Goal: Information Seeking & Learning: Learn about a topic

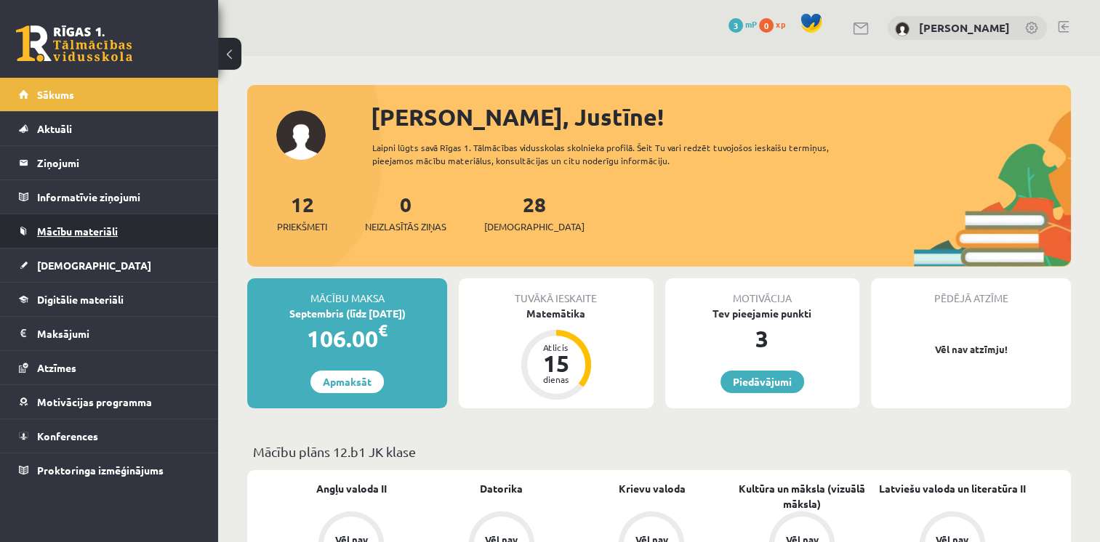
click at [99, 215] on link "Mācību materiāli" at bounding box center [109, 231] width 181 height 33
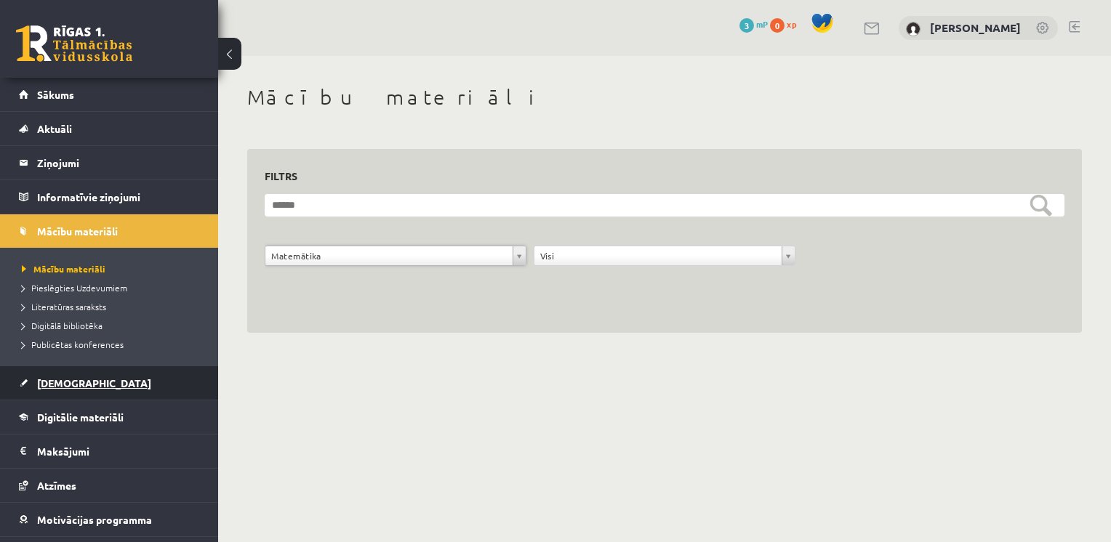
click at [49, 390] on link "[DEMOGRAPHIC_DATA]" at bounding box center [109, 382] width 181 height 33
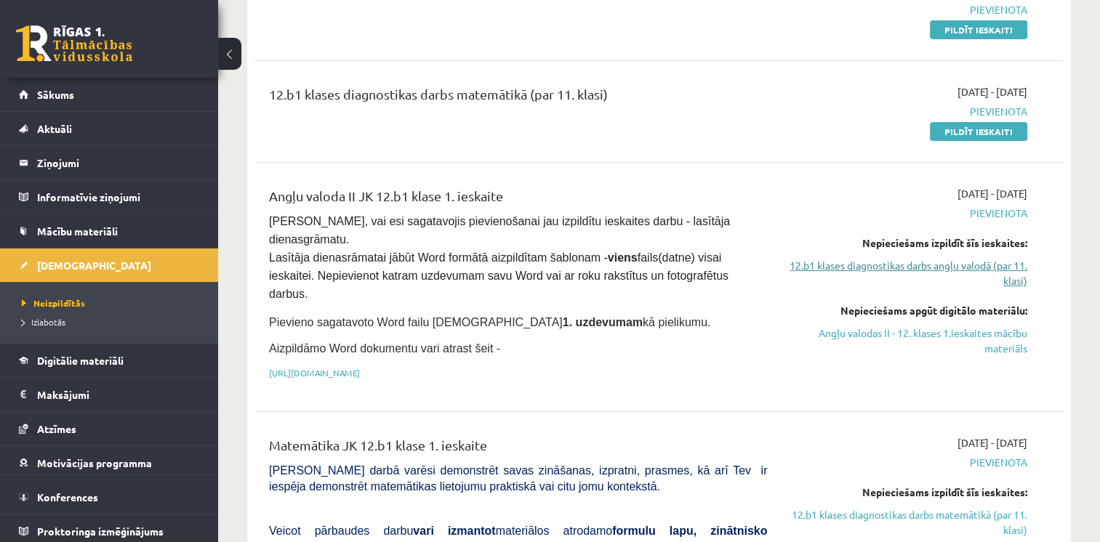
scroll to position [234, 0]
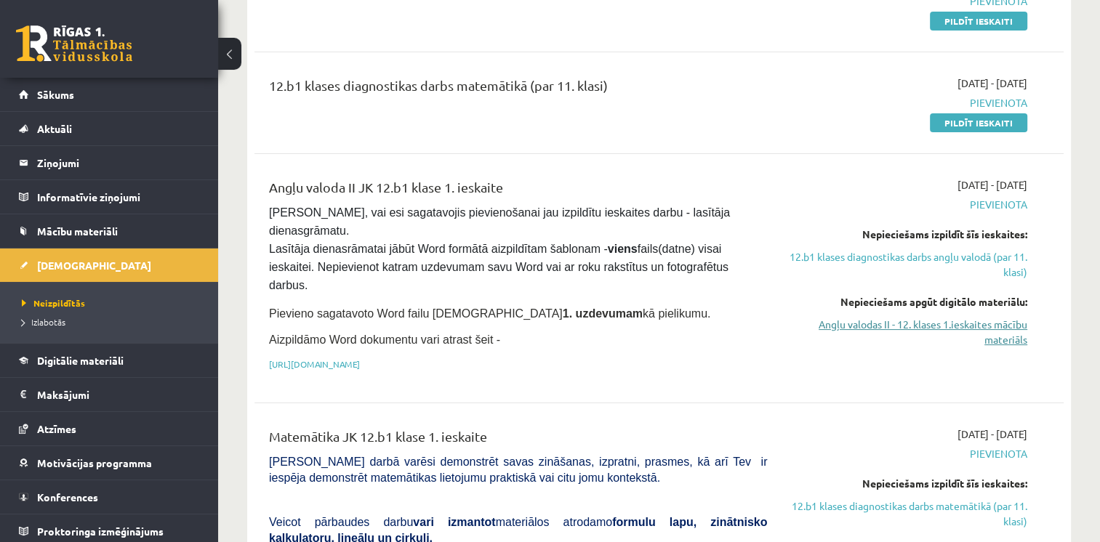
click at [939, 324] on link "Angļu valodas II - 12. klases 1.ieskaites mācību materiāls" at bounding box center [908, 332] width 239 height 31
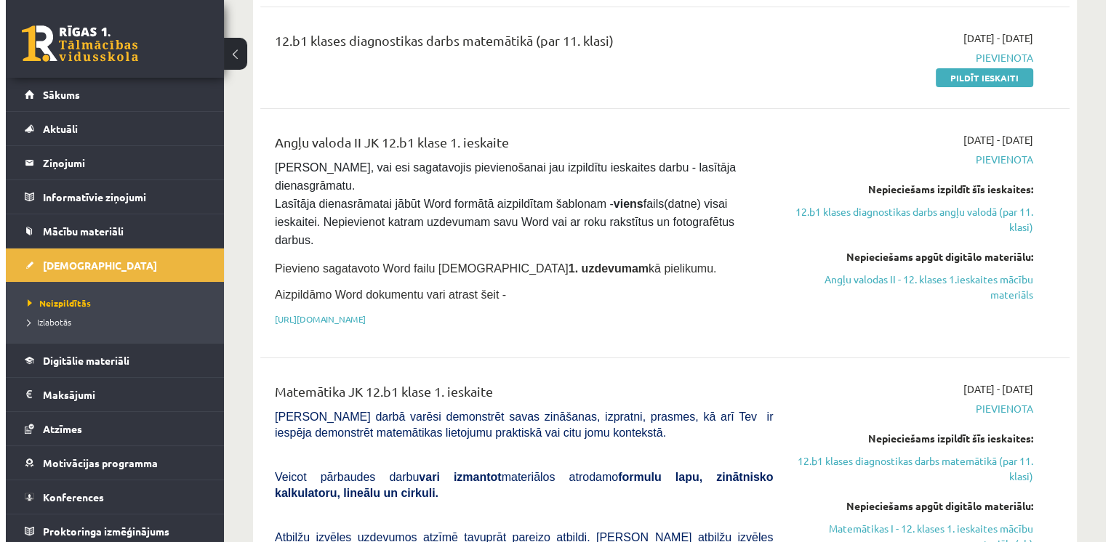
scroll to position [0, 0]
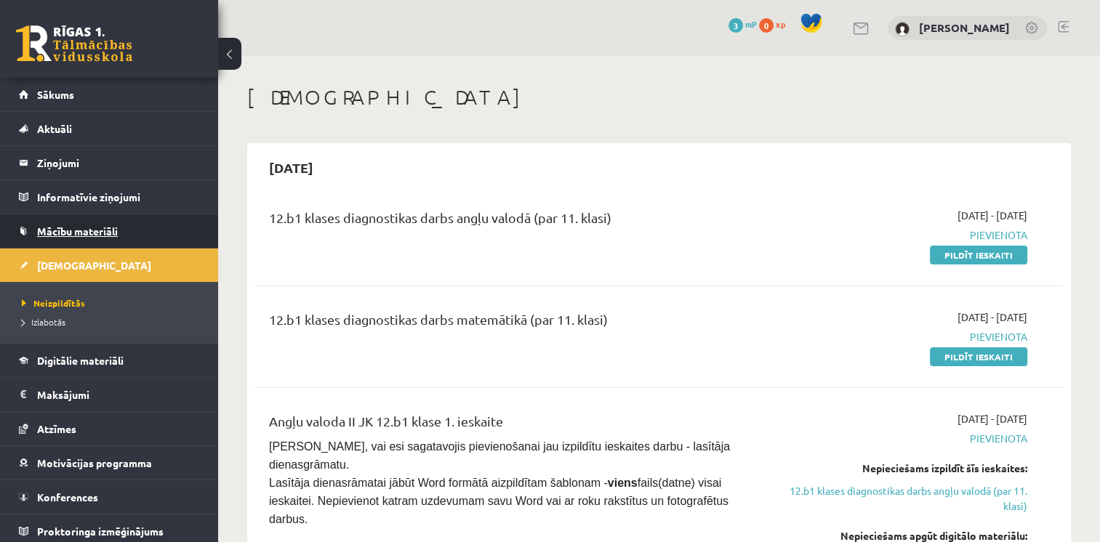
click at [100, 223] on link "Mācību materiāli" at bounding box center [109, 231] width 181 height 33
